Goal: Information Seeking & Learning: Find specific fact

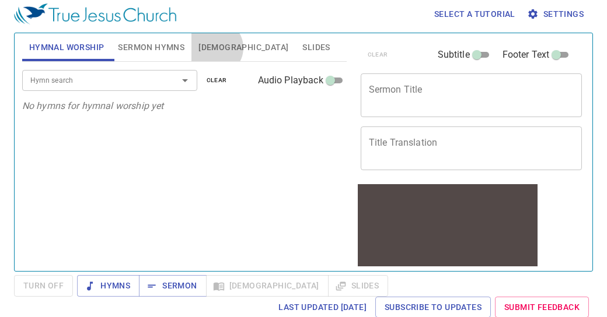
click at [215, 47] on span "[DEMOGRAPHIC_DATA]" at bounding box center [243, 47] width 90 height 15
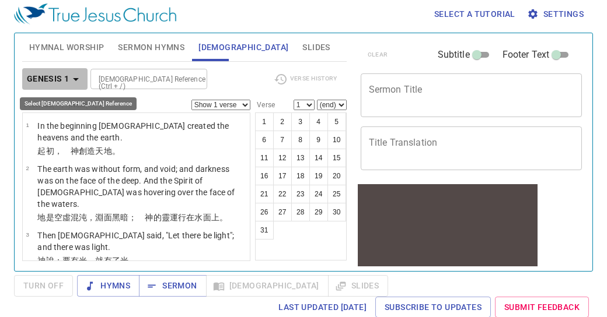
click at [75, 75] on icon "button" at bounding box center [76, 79] width 14 height 14
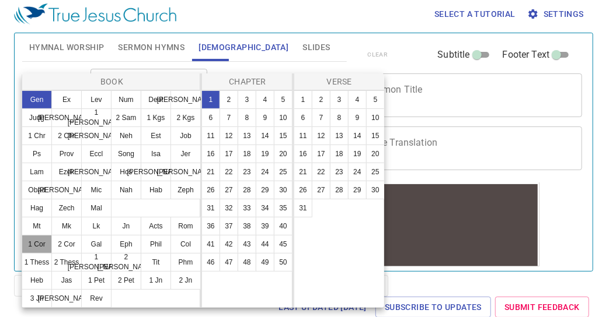
click at [41, 241] on button "1 Cor" at bounding box center [37, 244] width 30 height 19
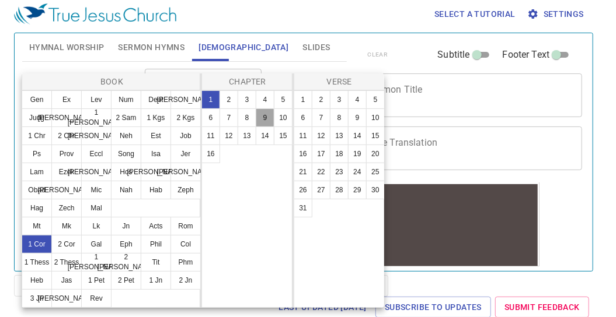
click at [266, 117] on button "9" at bounding box center [265, 118] width 19 height 19
click at [318, 172] on button "22" at bounding box center [321, 172] width 19 height 19
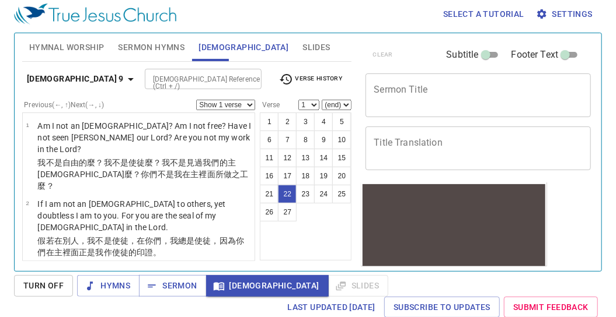
select select "22"
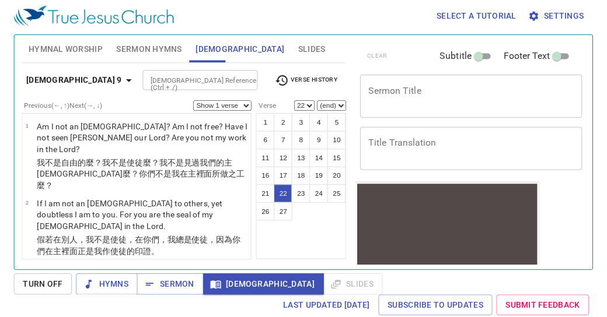
scroll to position [1285, 0]
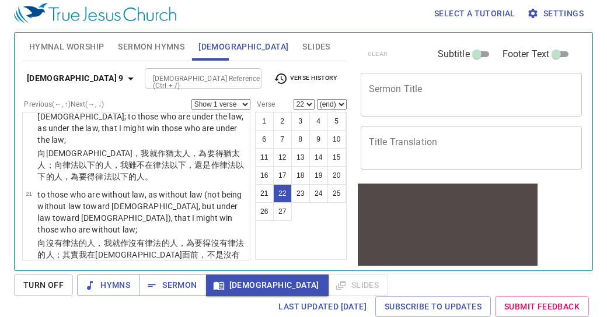
click at [23, 277] on li "22 to the weak I became as weak, that I might win the weak. I have become all t…" at bounding box center [136, 310] width 227 height 67
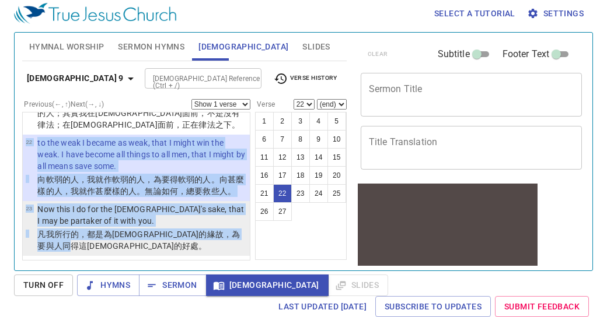
scroll to position [1422, 0]
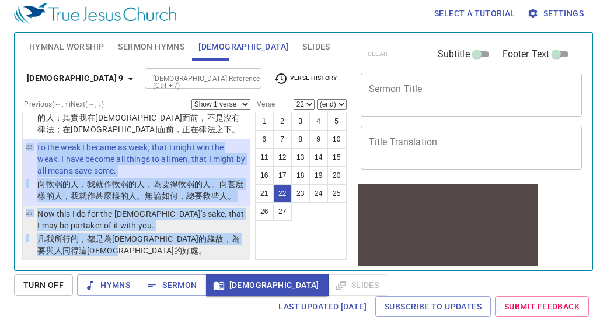
drag, startPoint x: 23, startPoint y: 151, endPoint x: 212, endPoint y: 137, distance: 190.2
click at [212, 137] on ul "1 Am I not an [DEMOGRAPHIC_DATA]? Am I not free? Have I not seen [PERSON_NAME] …" at bounding box center [136, 186] width 228 height 149
